Goal: Navigation & Orientation: Go to known website

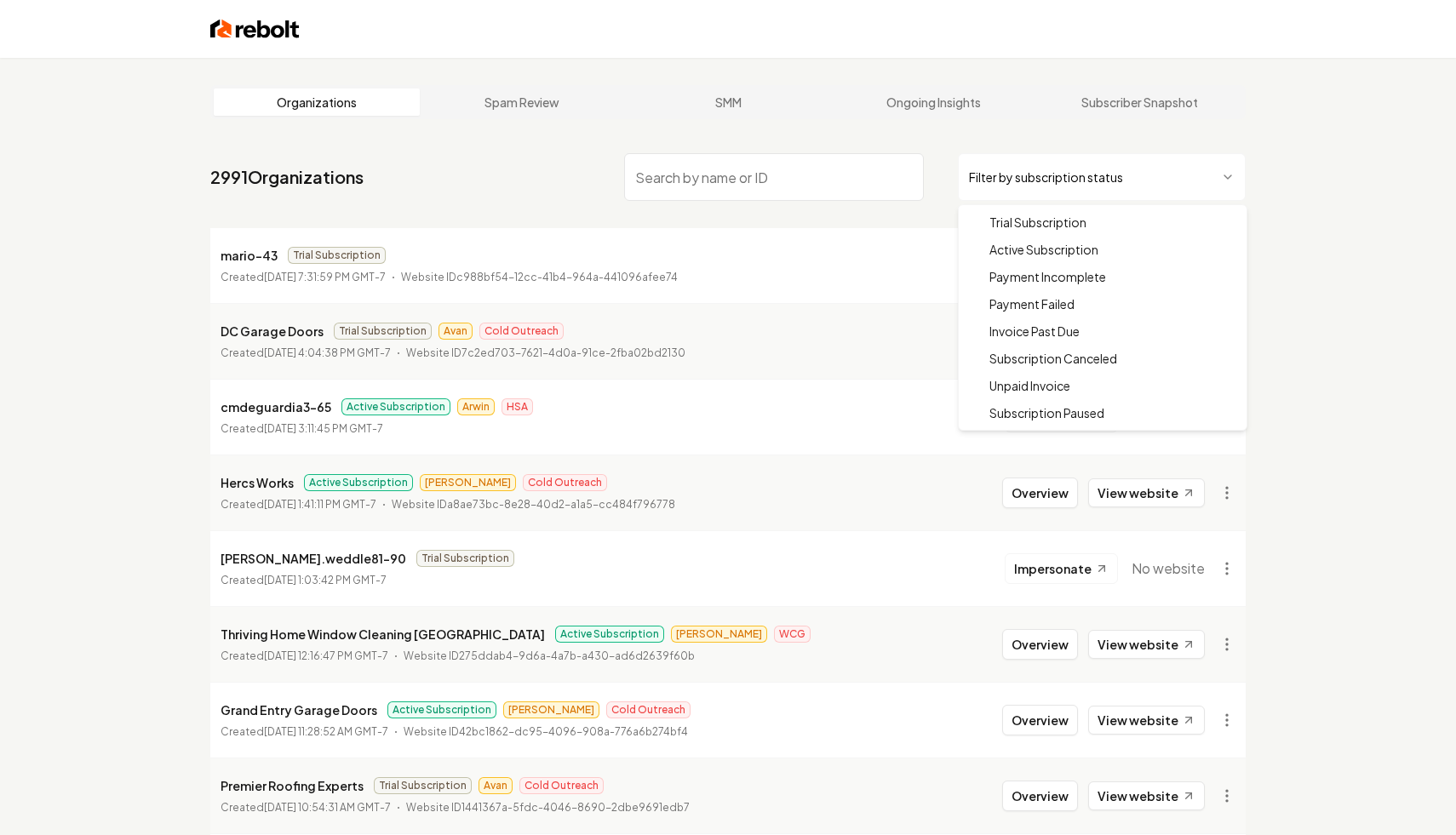
click at [998, 177] on html "Organizations Spam Review SMM Ongoing Insights Subscriber Snapshot 2991 Organiz…" at bounding box center [728, 417] width 1456 height 835
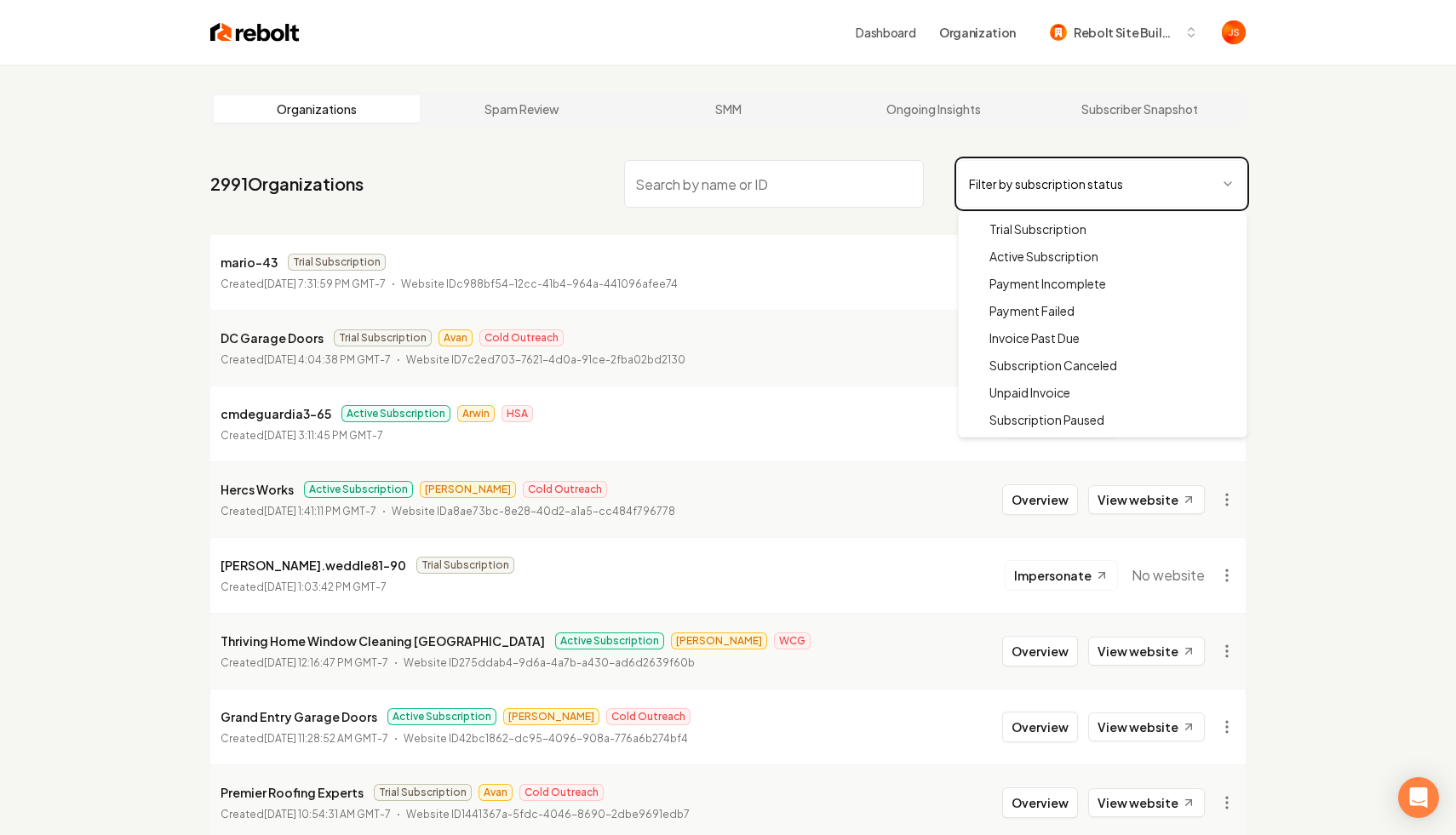
click at [762, 208] on html "Dashboard Organization Rebolt Site Builder Organizations Spam Review SMM Ongoin…" at bounding box center [728, 417] width 1456 height 835
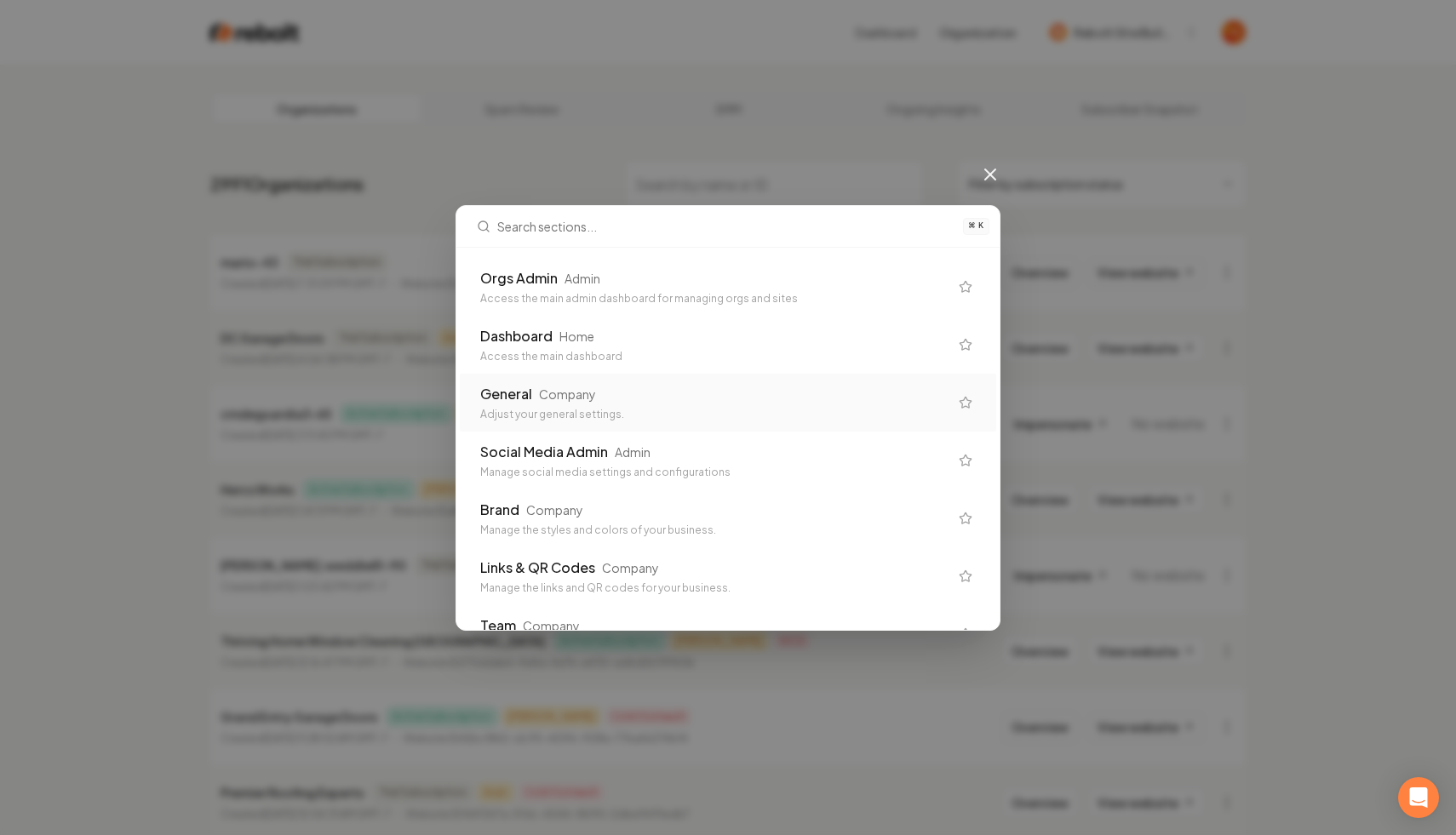
click at [615, 387] on div "General Company" at bounding box center [714, 394] width 468 height 21
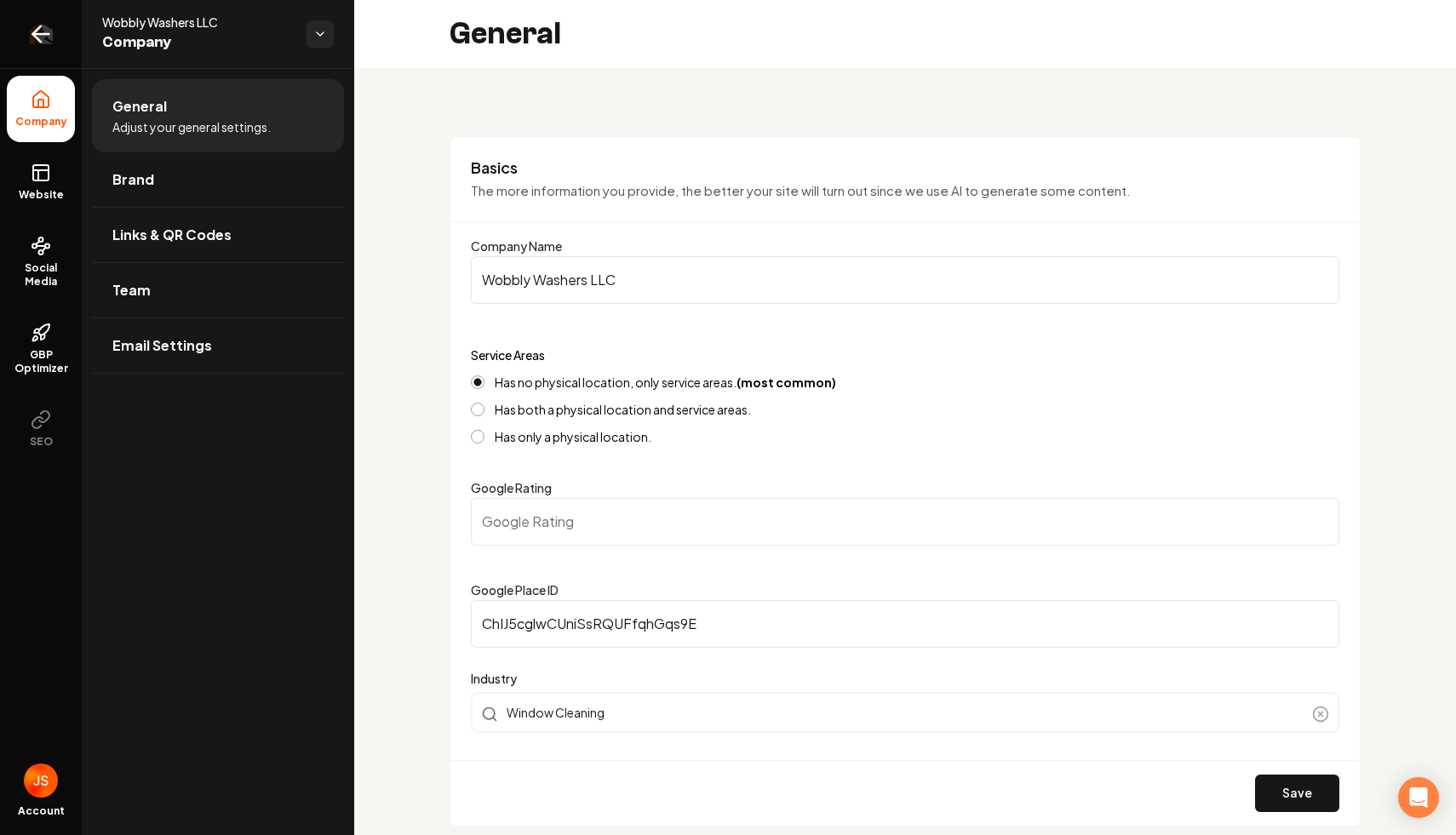
click at [75, 35] on link "Return to dashboard" at bounding box center [41, 34] width 81 height 68
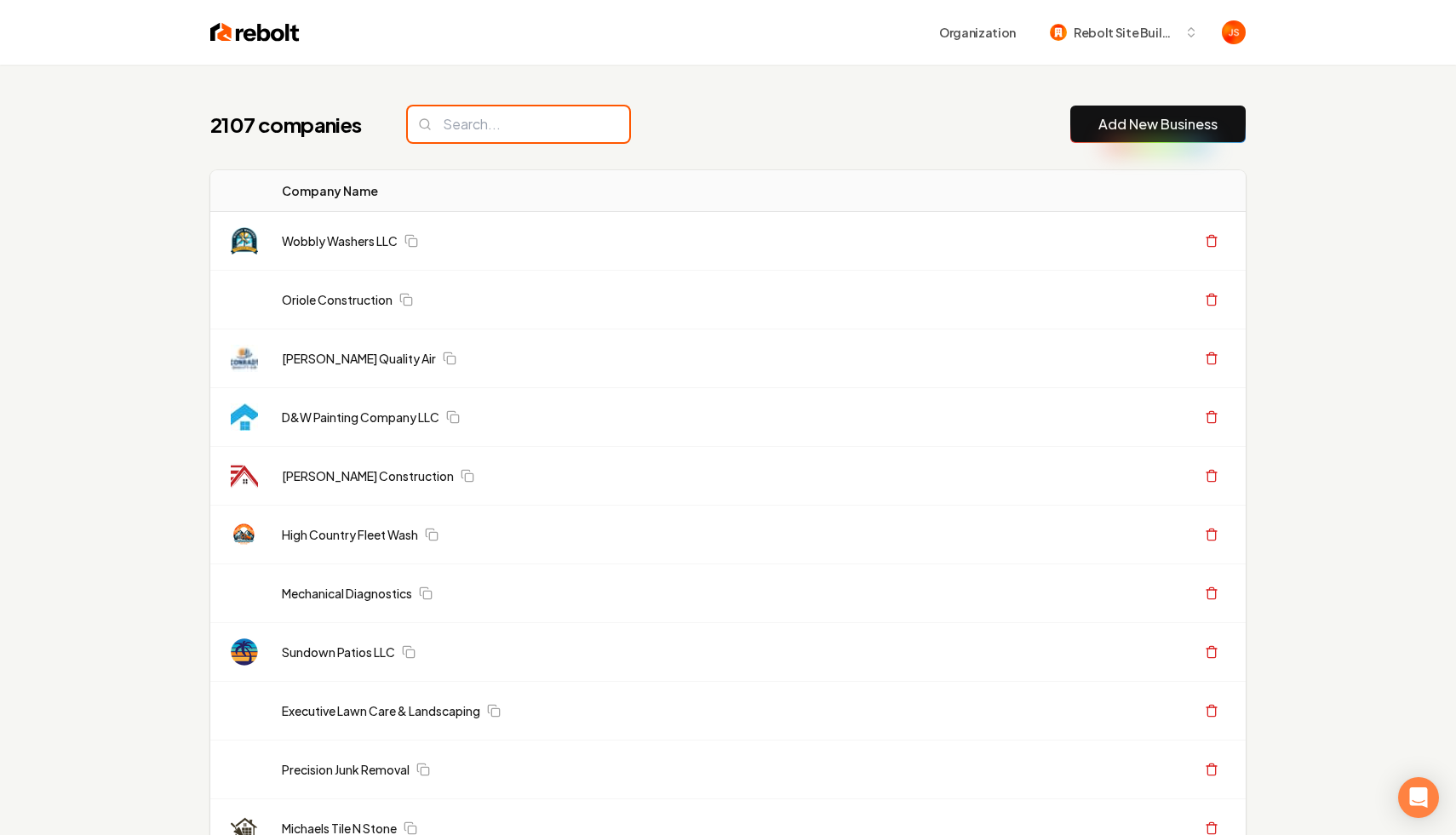
click at [560, 132] on input "search" at bounding box center [518, 125] width 221 height 36
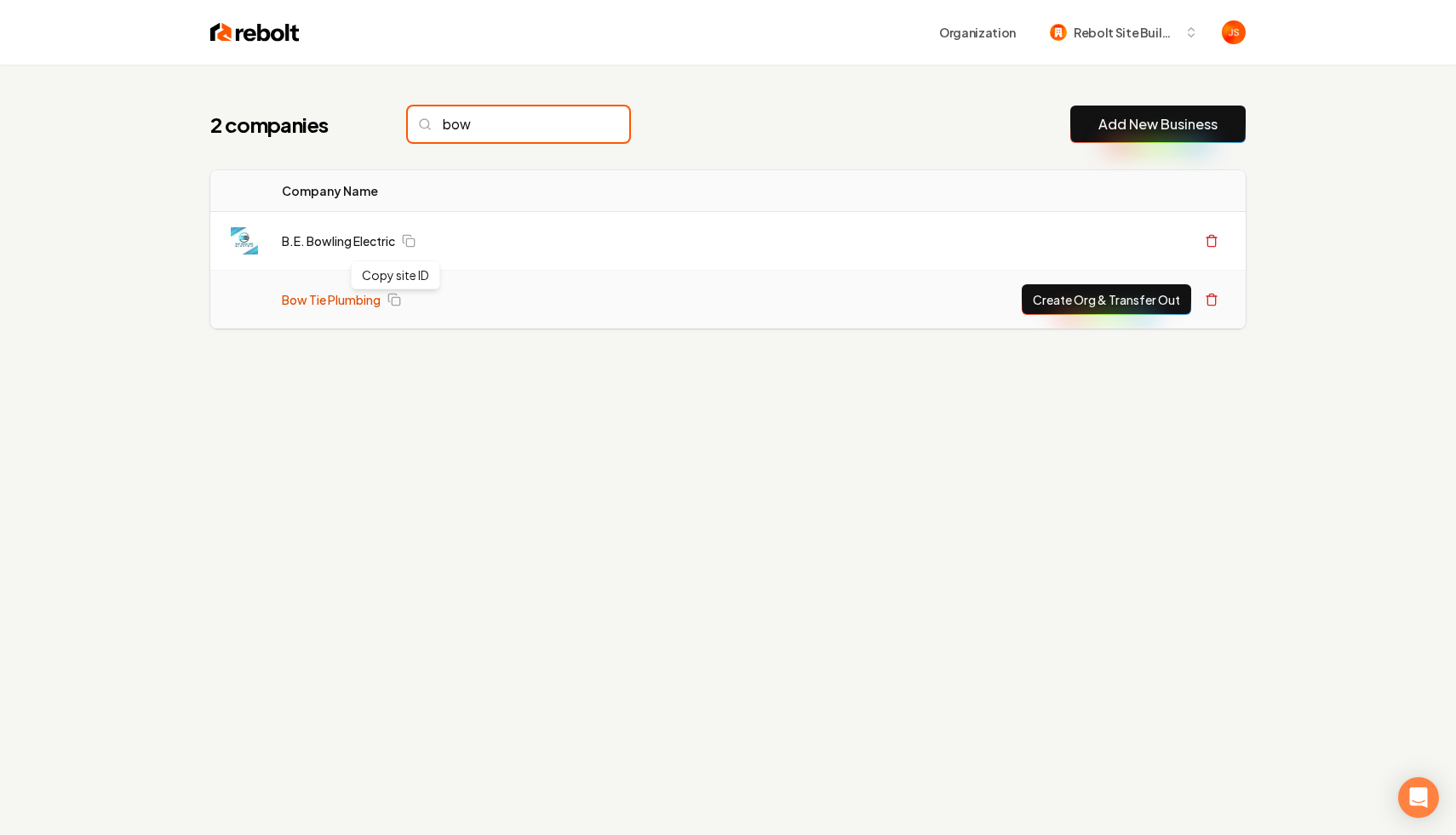
type input "bow"
click at [351, 293] on link "Bow Tie Plumbing" at bounding box center [331, 300] width 98 height 17
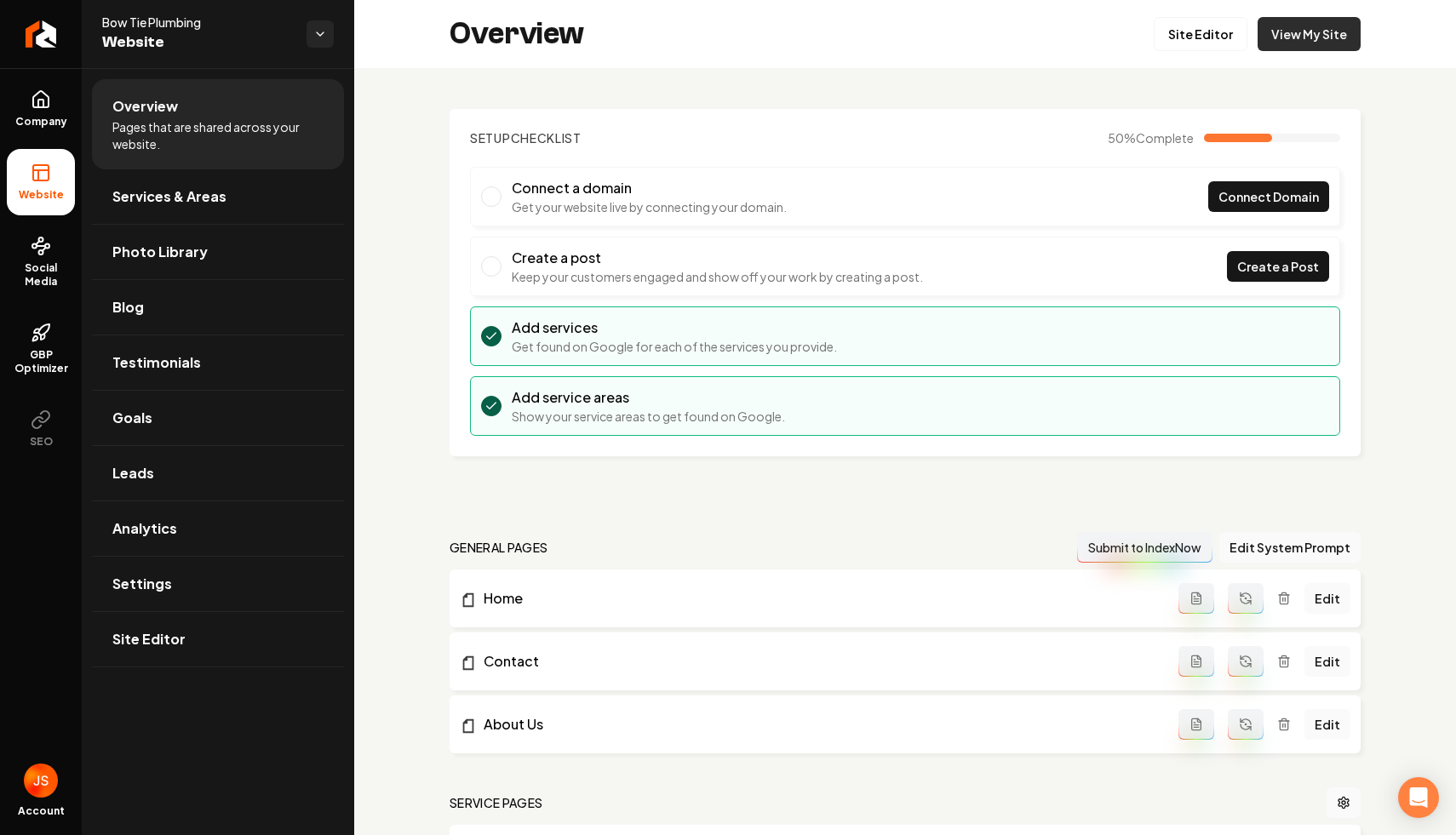
click at [1302, 42] on link "View My Site" at bounding box center [1309, 34] width 103 height 34
